Goal: Task Accomplishment & Management: Manage account settings

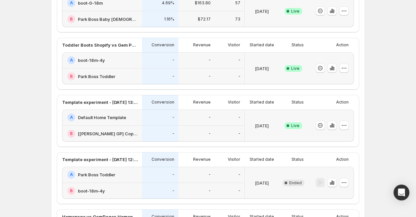
scroll to position [84, 0]
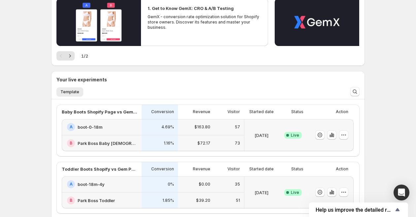
scroll to position [132, 0]
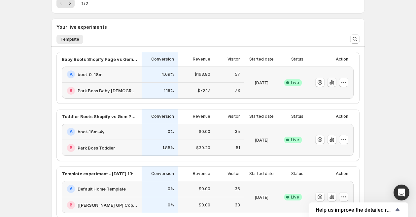
click at [332, 82] on icon "button" at bounding box center [331, 82] width 7 height 7
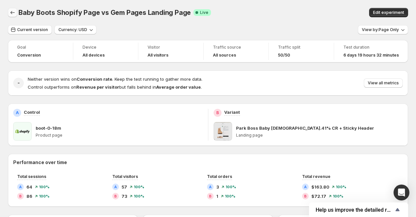
click at [12, 10] on icon "Back" at bounding box center [12, 12] width 7 height 7
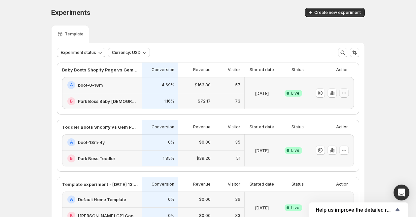
click at [345, 92] on icon "button" at bounding box center [344, 92] width 7 height 7
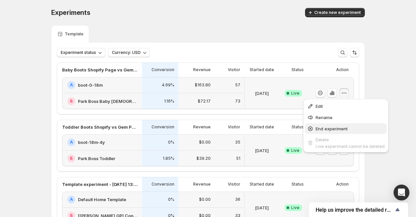
click at [337, 124] on button "End experiment" at bounding box center [346, 128] width 82 height 11
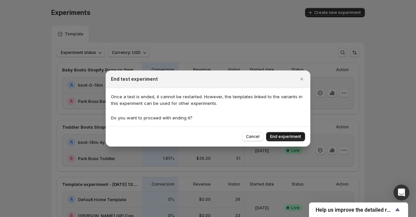
click at [283, 137] on span "End experiment" at bounding box center [285, 136] width 31 height 5
